Goal: Check status: Check status

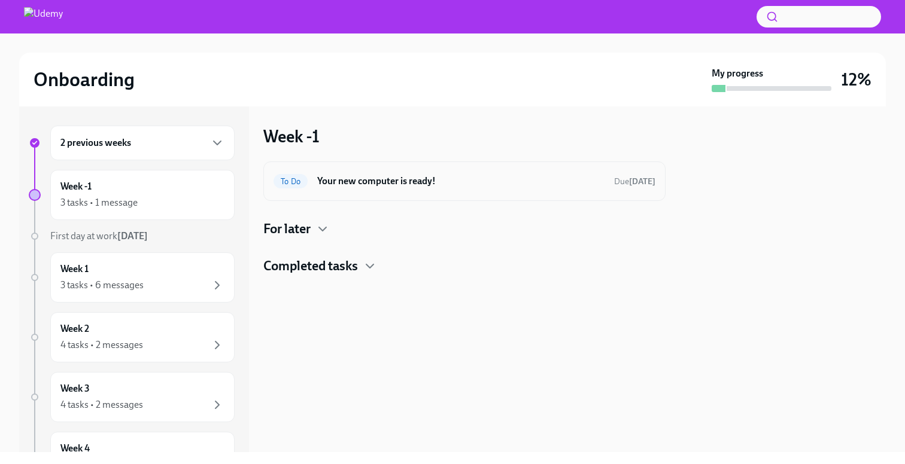
click at [471, 187] on h6 "Your new computer is ready!" at bounding box center [460, 181] width 287 height 13
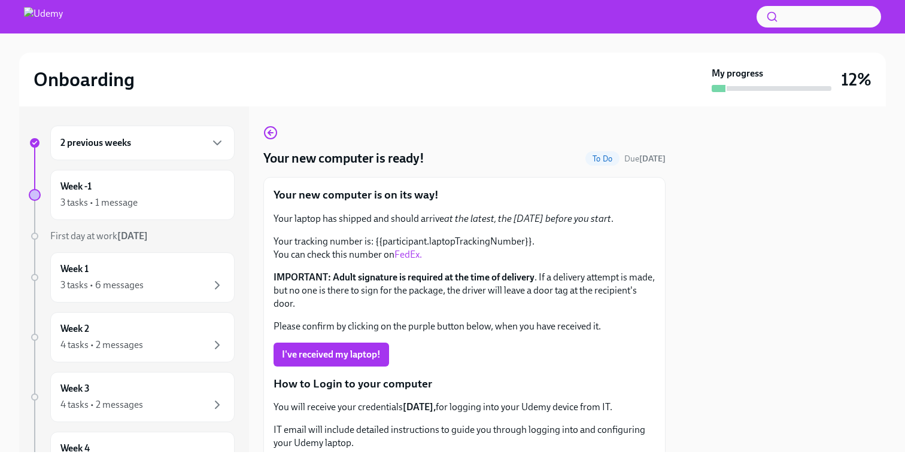
click at [493, 239] on p "Your tracking number is: {{participant.laptopTrackingNumber}}. You can check th…" at bounding box center [464, 248] width 382 height 26
click at [175, 147] on div "2 previous weeks" at bounding box center [142, 143] width 164 height 14
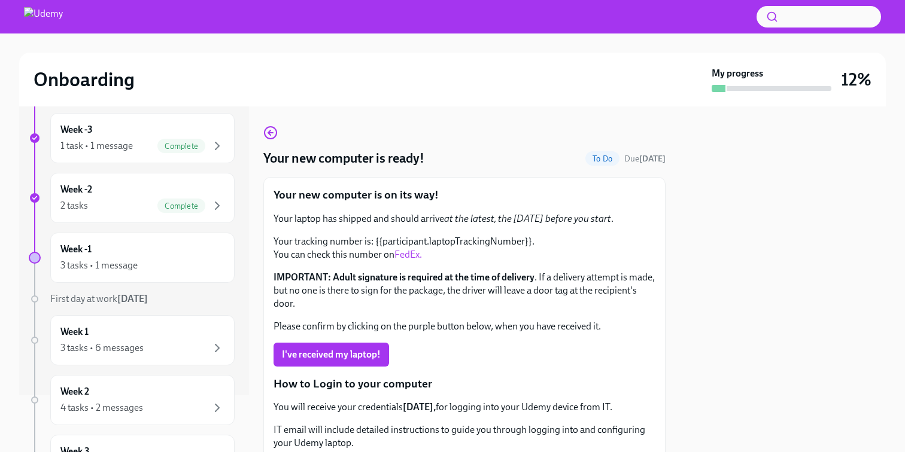
scroll to position [51, 0]
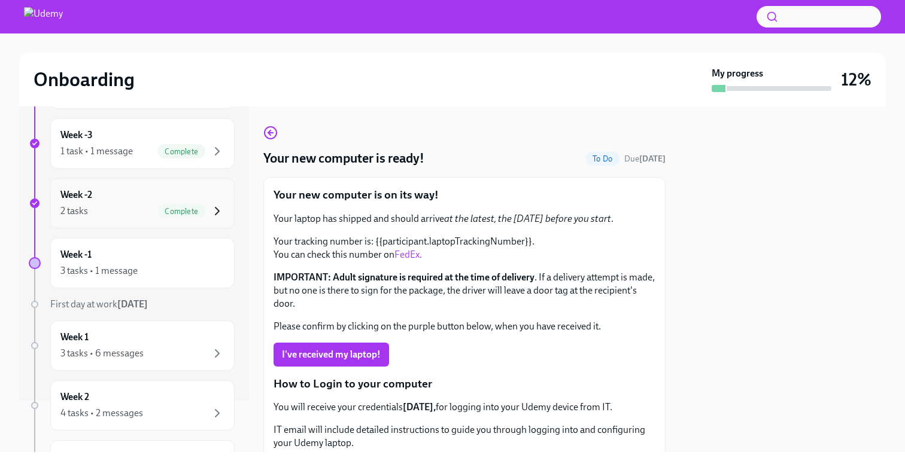
click at [213, 209] on icon "button" at bounding box center [217, 211] width 14 height 14
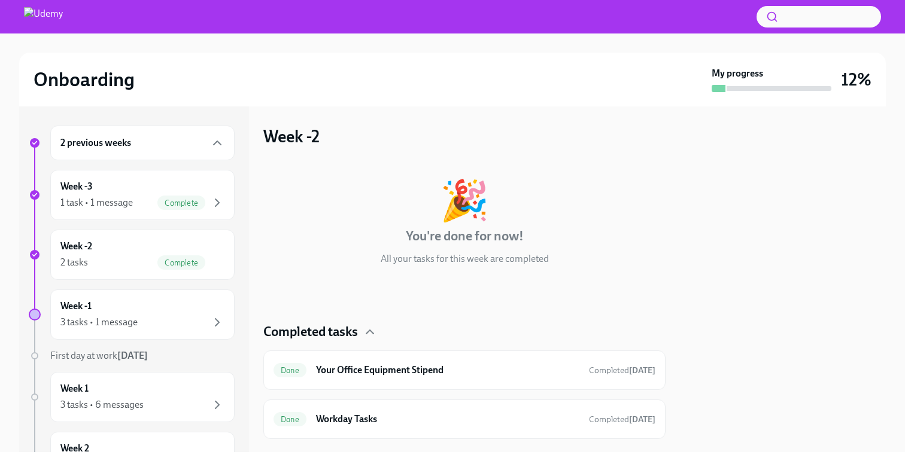
scroll to position [25, 0]
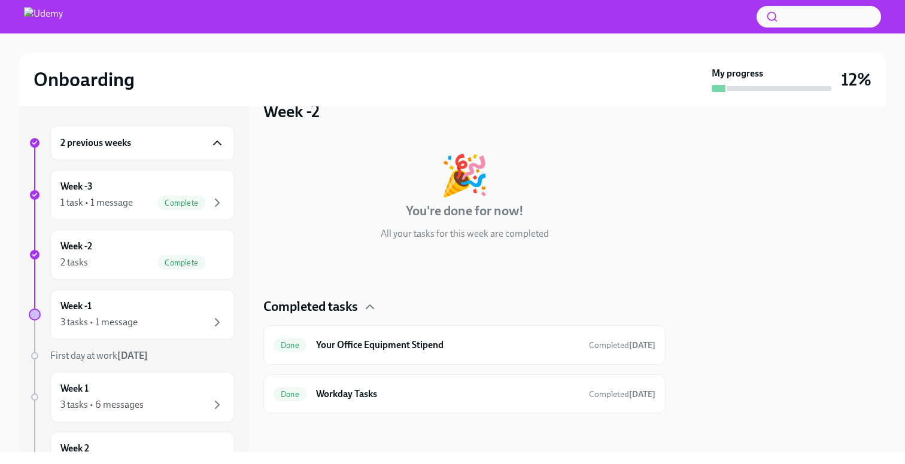
click at [212, 144] on icon "button" at bounding box center [217, 143] width 14 height 14
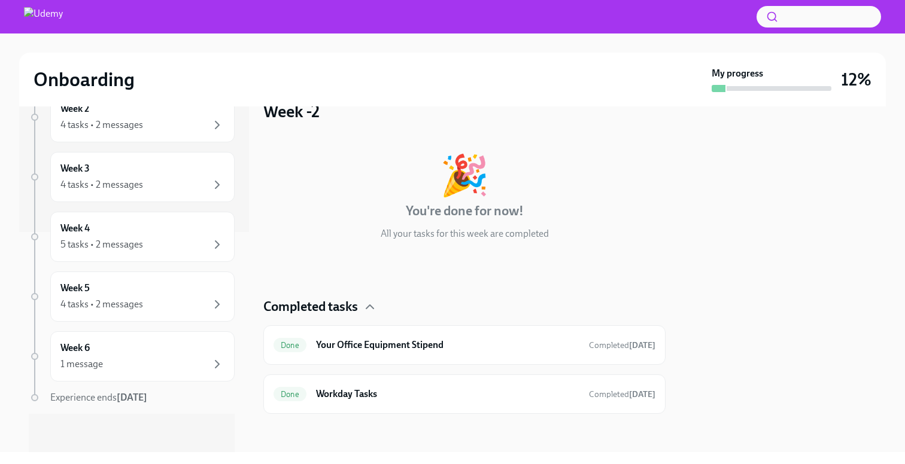
scroll to position [0, 0]
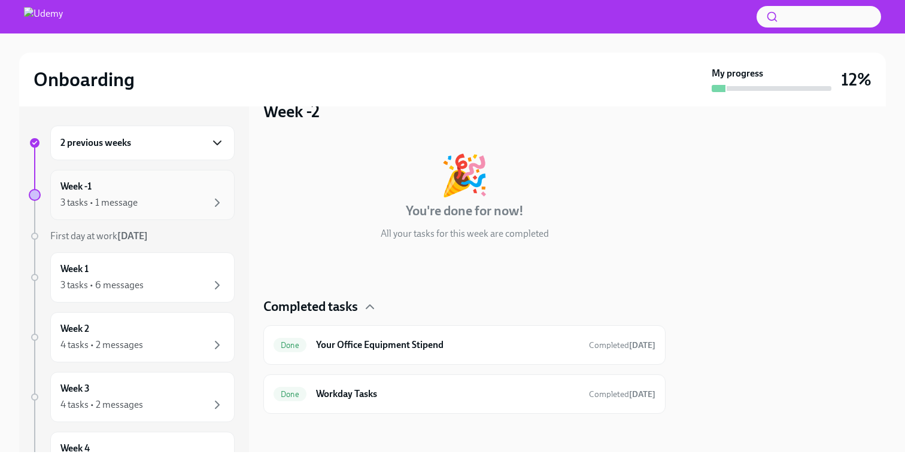
click at [221, 194] on div "Week -1 3 tasks • 1 message" at bounding box center [142, 195] width 164 height 30
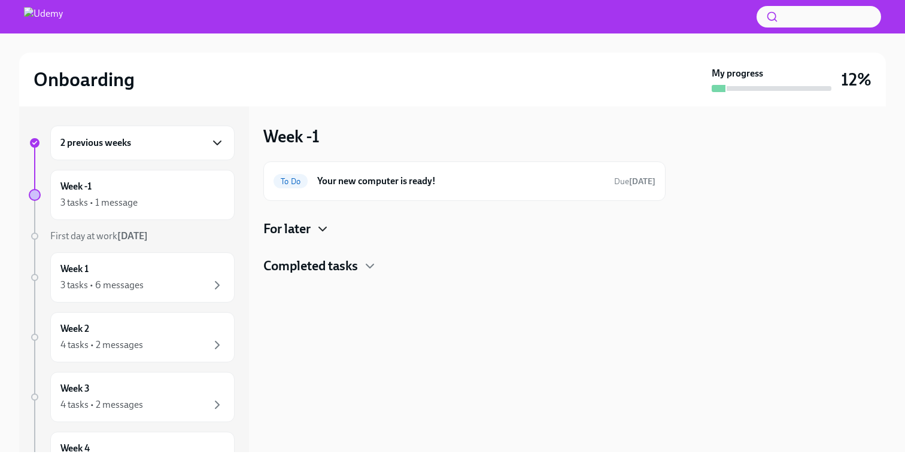
click at [317, 226] on icon "button" at bounding box center [322, 229] width 14 height 14
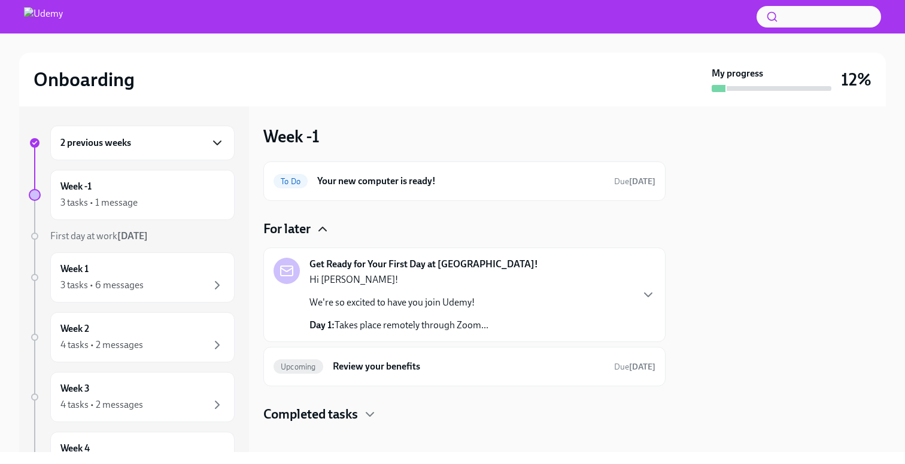
scroll to position [10, 0]
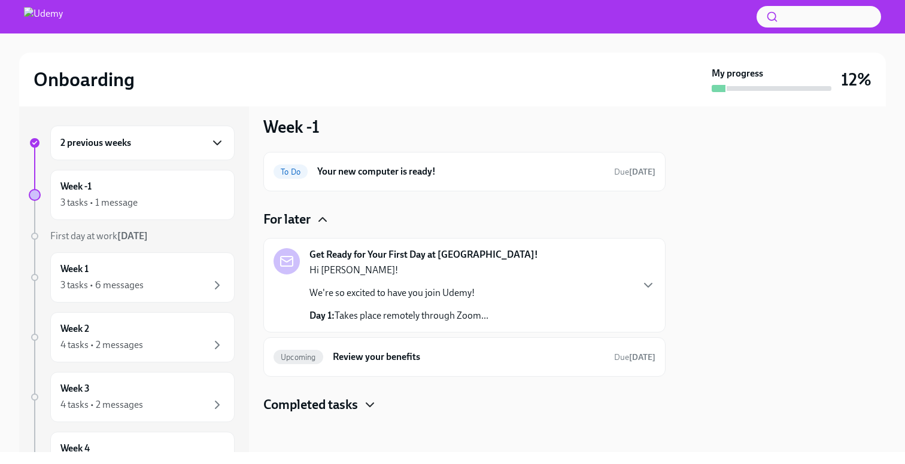
click at [365, 405] on icon "button" at bounding box center [370, 405] width 14 height 14
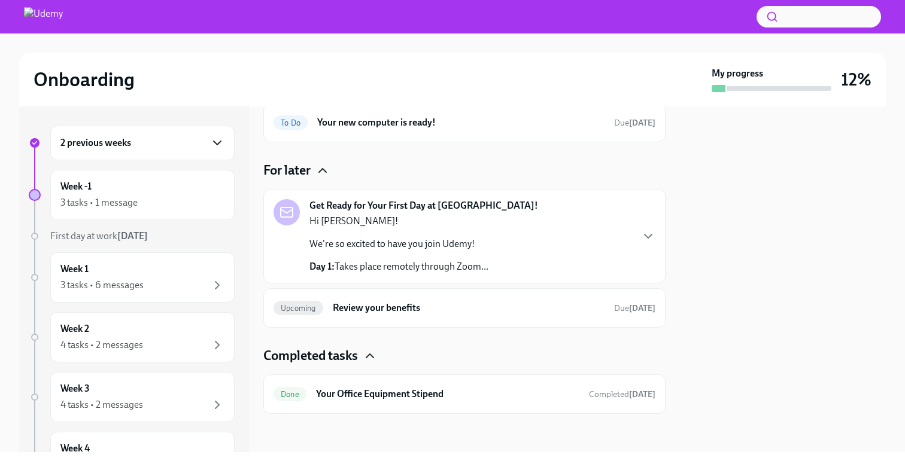
scroll to position [0, 0]
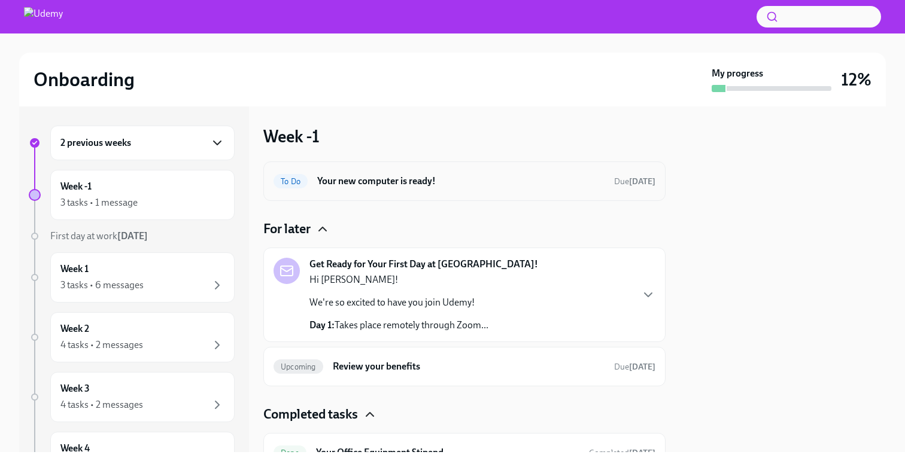
click at [511, 180] on h6 "Your new computer is ready!" at bounding box center [460, 181] width 287 height 13
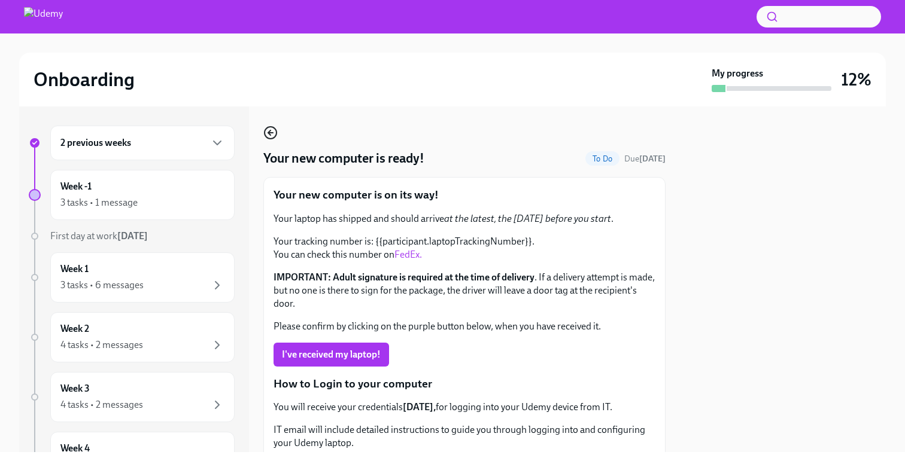
click at [269, 135] on icon "button" at bounding box center [270, 133] width 14 height 14
